Goal: Information Seeking & Learning: Check status

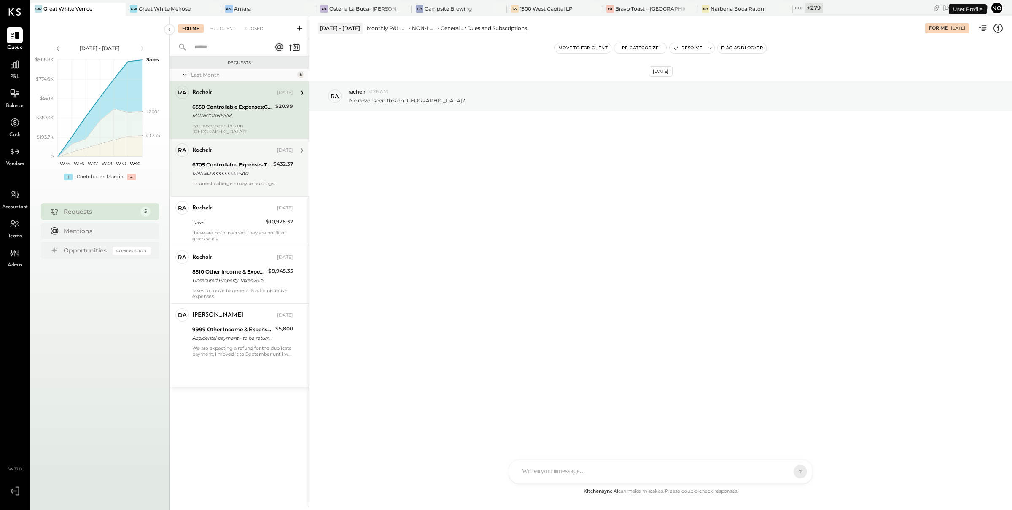
click at [222, 161] on div "6705 Controllable Expenses:Travel, Meals, & Entertainment:Travel, Ground Transp…" at bounding box center [231, 165] width 78 height 8
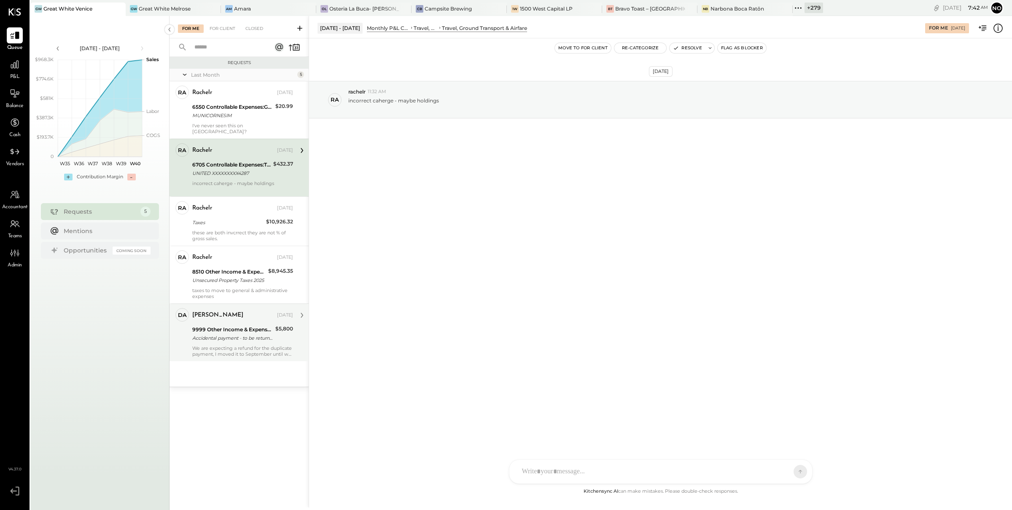
click at [211, 328] on div "9999 Other Income & Expenses:To Be Classified" at bounding box center [232, 330] width 81 height 8
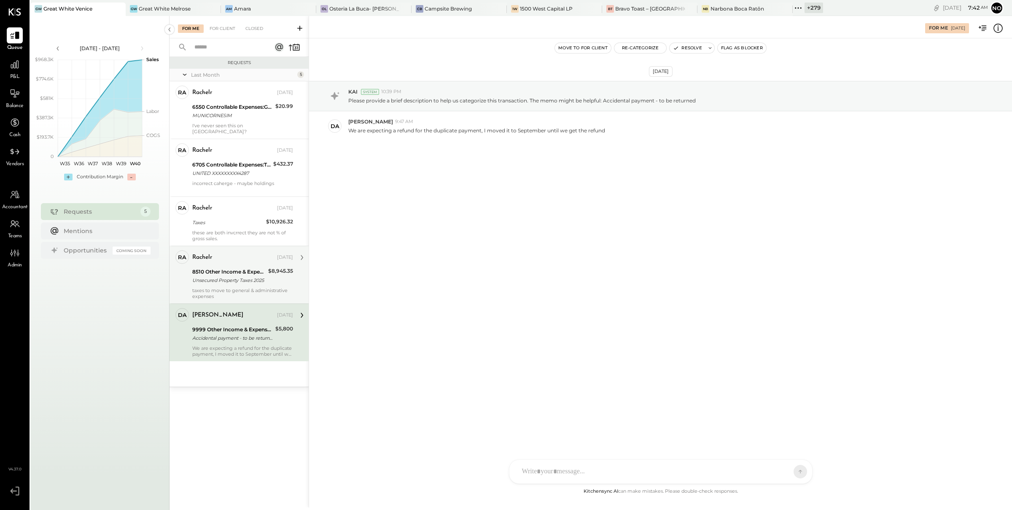
click at [218, 288] on div "taxes to move to general & administrative expenses" at bounding box center [242, 294] width 101 height 12
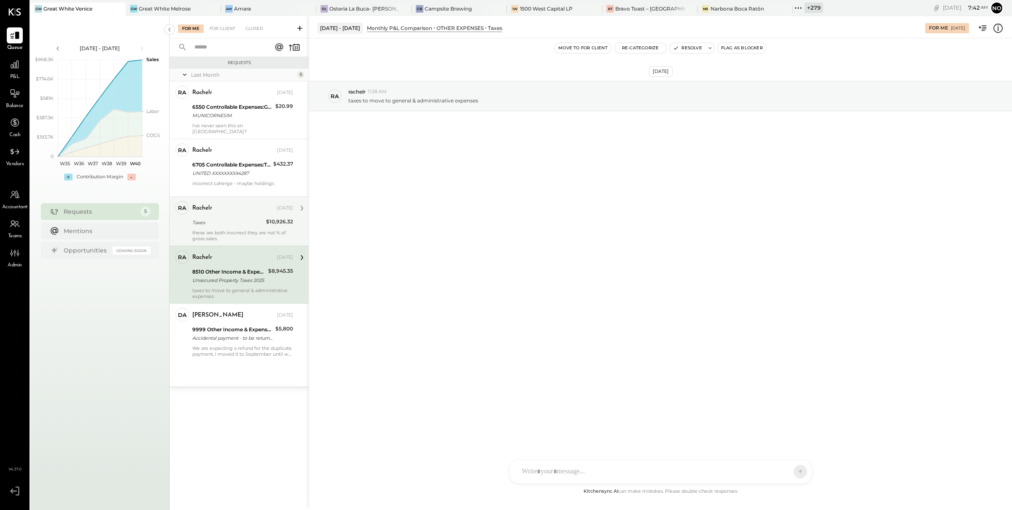
click at [232, 233] on div "these are both invcrrect they are not % of gross sales." at bounding box center [242, 236] width 101 height 12
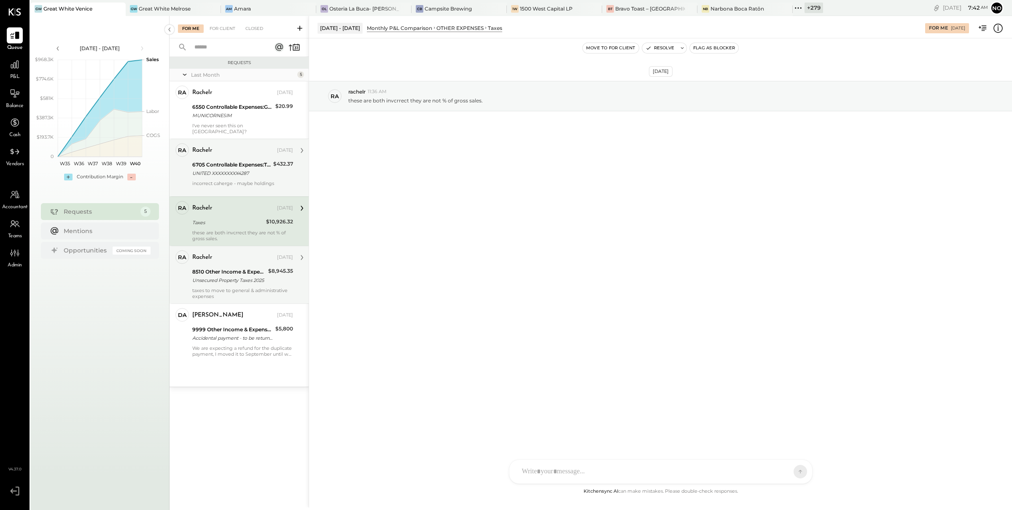
click at [248, 169] on div "UNITED XXXXXXXXX4287" at bounding box center [231, 173] width 78 height 8
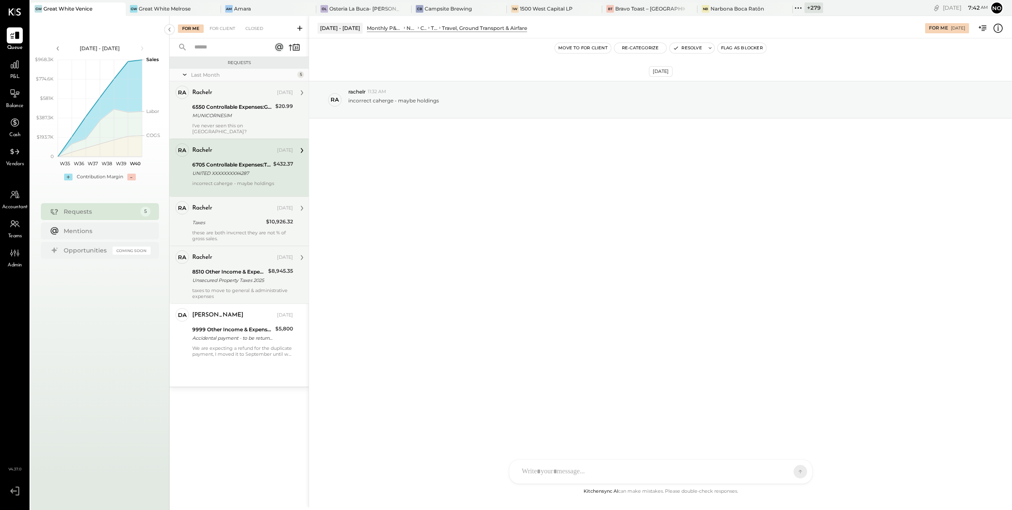
click at [254, 123] on div "I've never seen this on [GEOGRAPHIC_DATA]?" at bounding box center [242, 129] width 101 height 12
